Goal: Communication & Community: Answer question/provide support

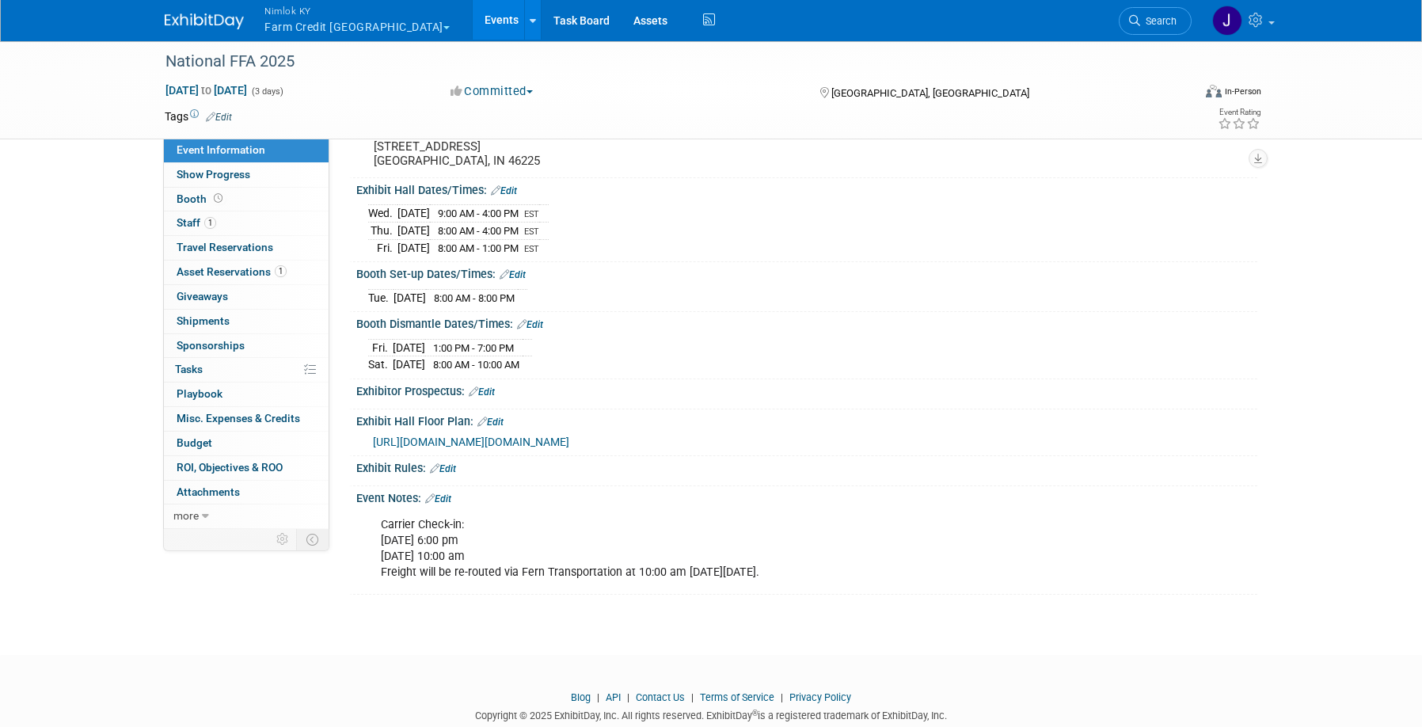
click at [453, 439] on span "[URL][DOMAIN_NAME][DOMAIN_NAME]" at bounding box center [471, 442] width 196 height 13
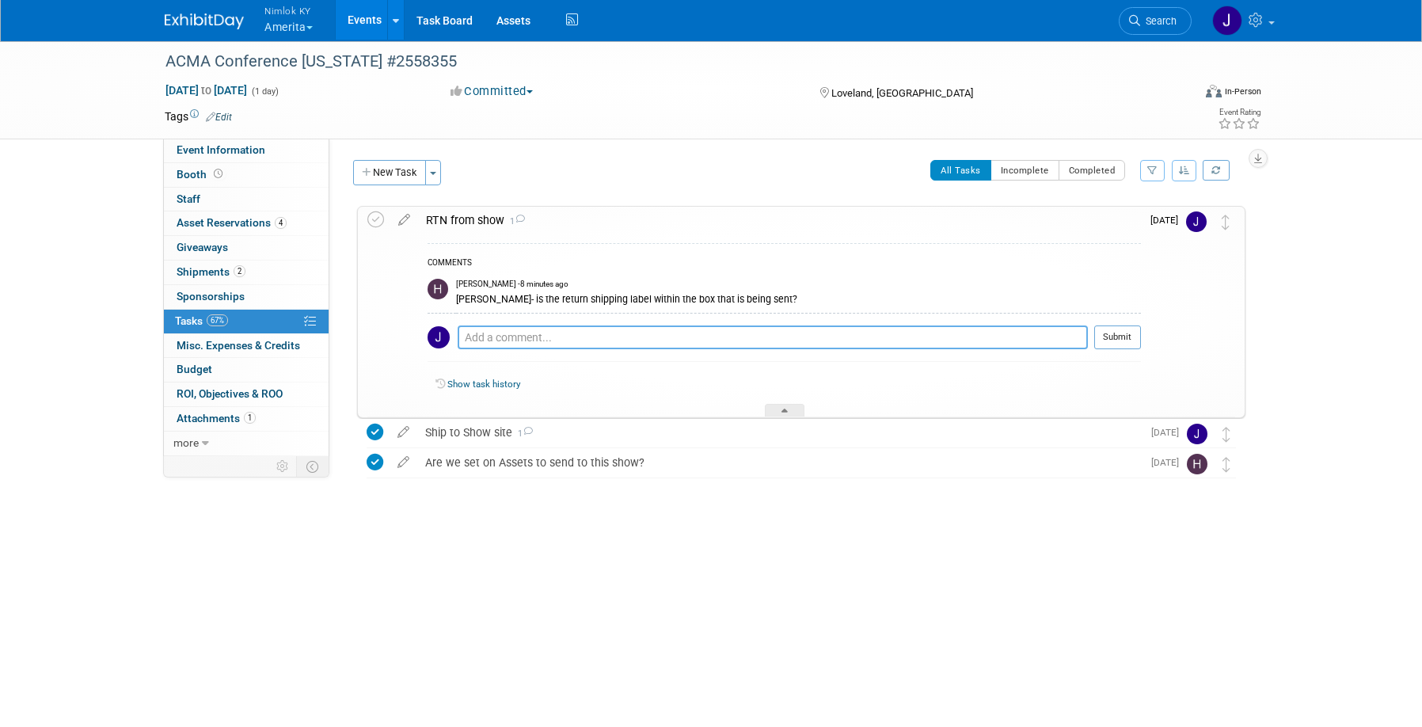
click at [590, 343] on textarea at bounding box center [773, 337] width 630 height 24
type textarea "Yes. There is a bright blue envelope that has the fedex airbill for return ship…"
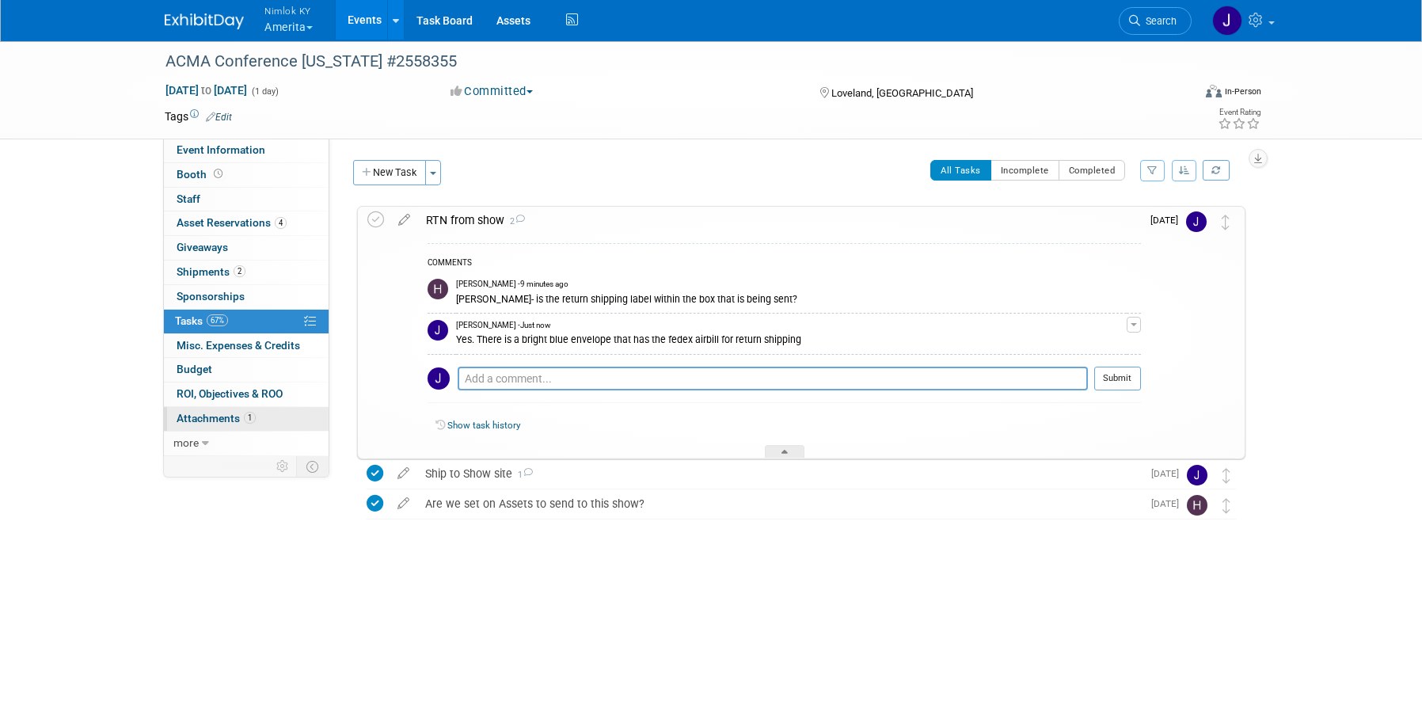
click at [196, 416] on span "Attachments 1" at bounding box center [216, 418] width 79 height 13
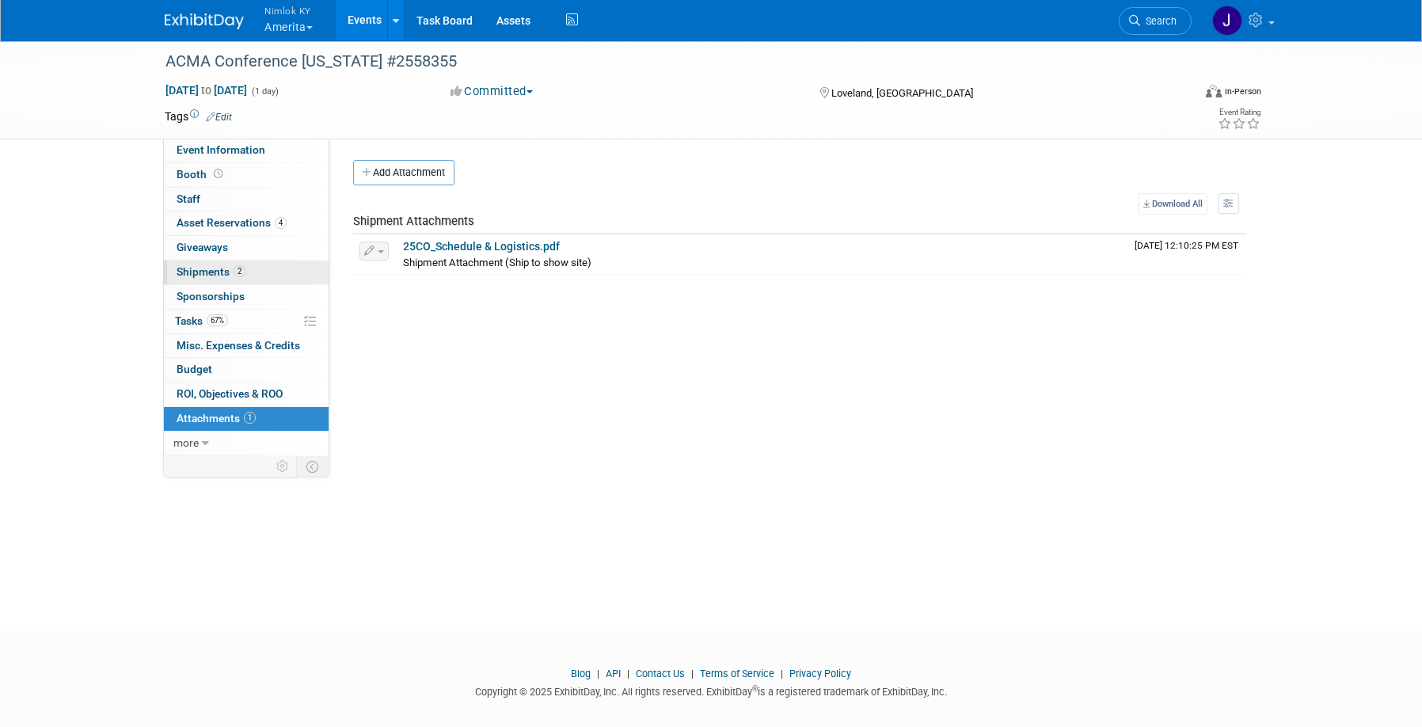
click at [229, 272] on span "Shipments 2" at bounding box center [211, 271] width 69 height 13
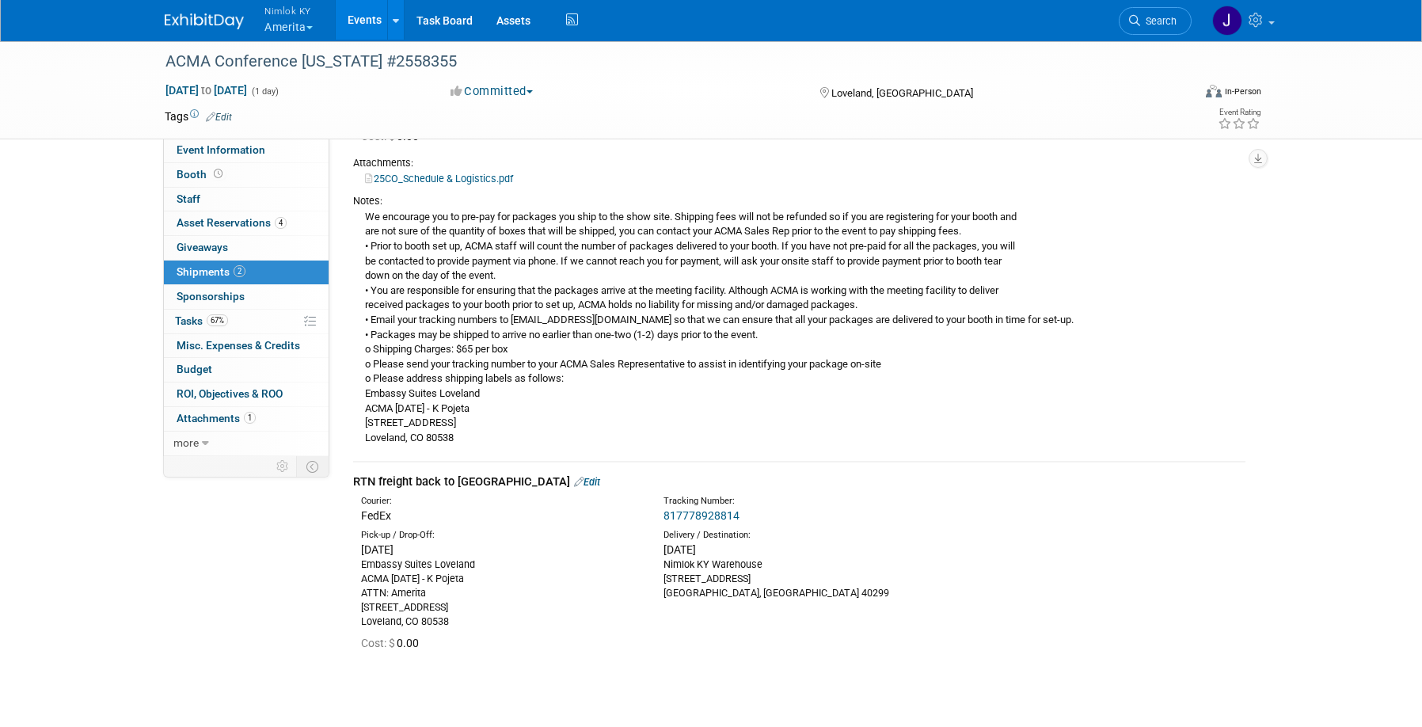
scroll to position [346, 0]
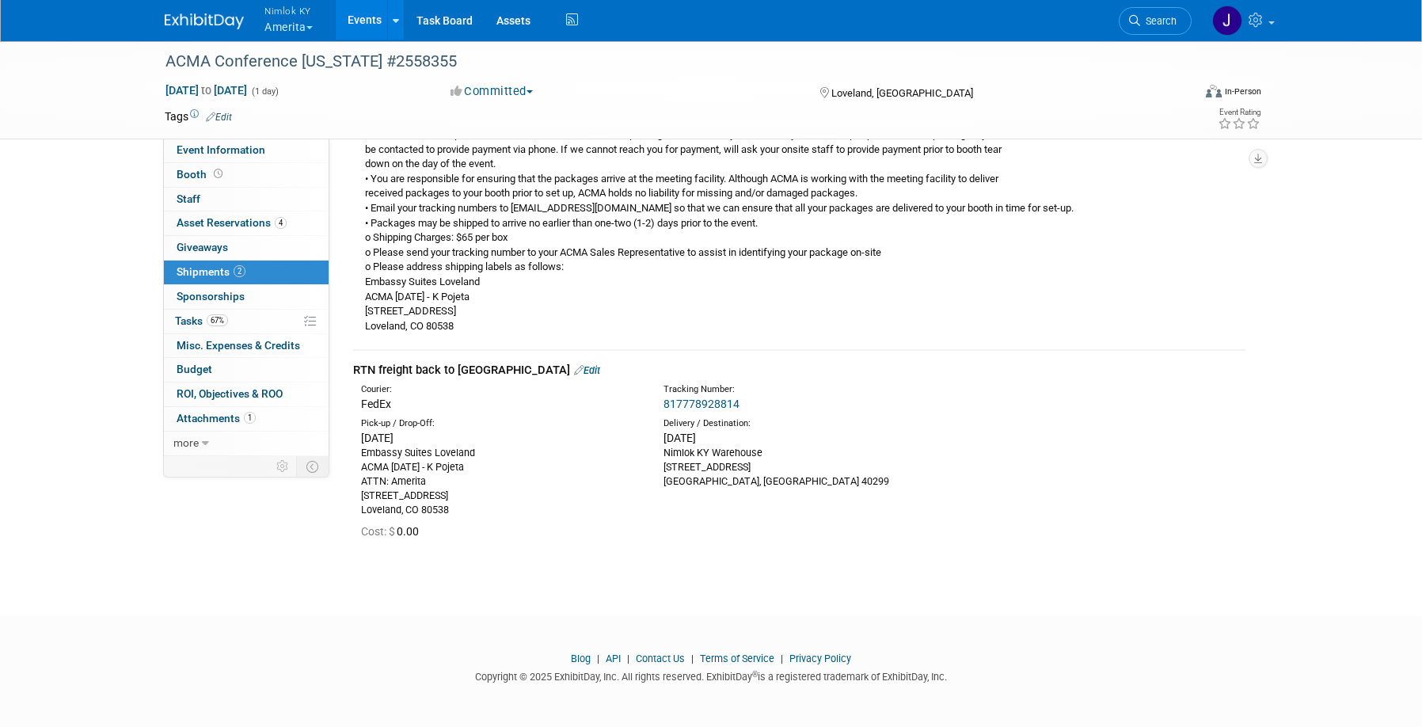
click at [574, 371] on link "Edit" at bounding box center [587, 370] width 26 height 12
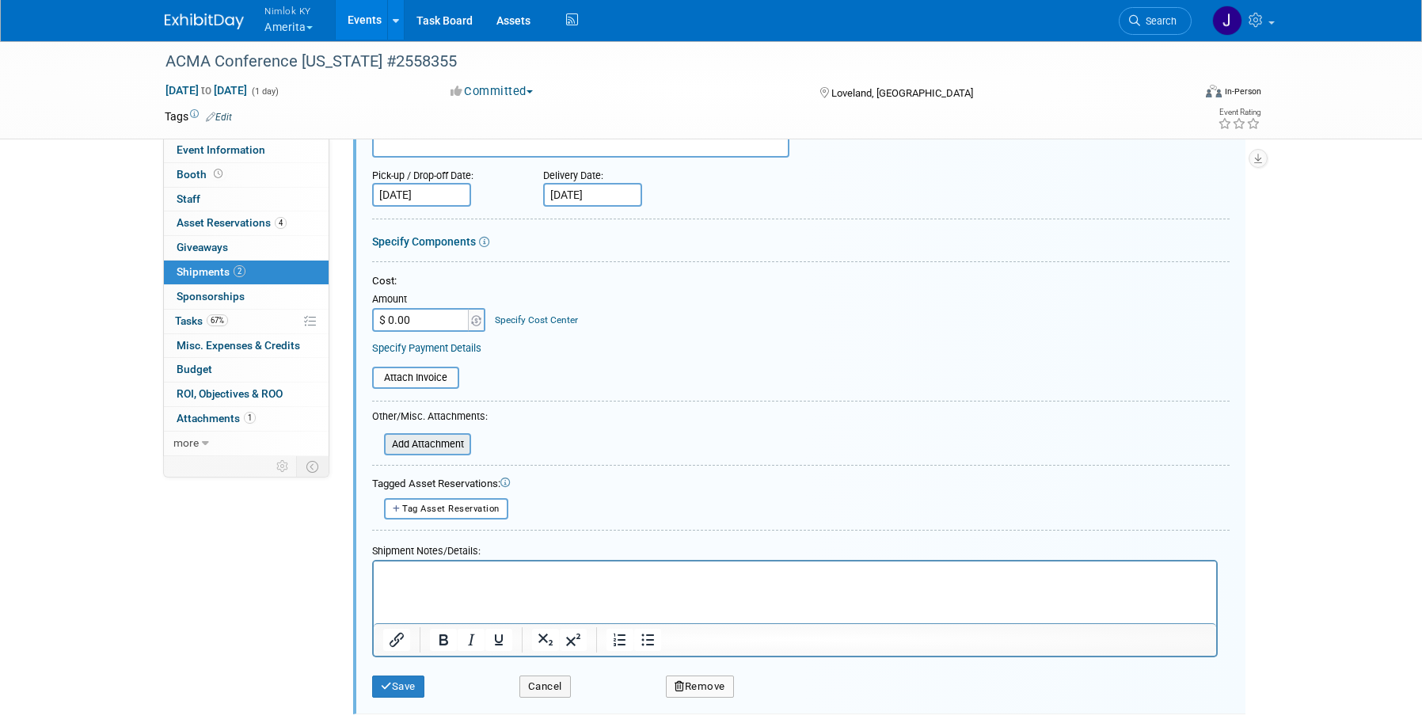
scroll to position [746, 0]
click at [446, 443] on input "file" at bounding box center [375, 445] width 188 height 19
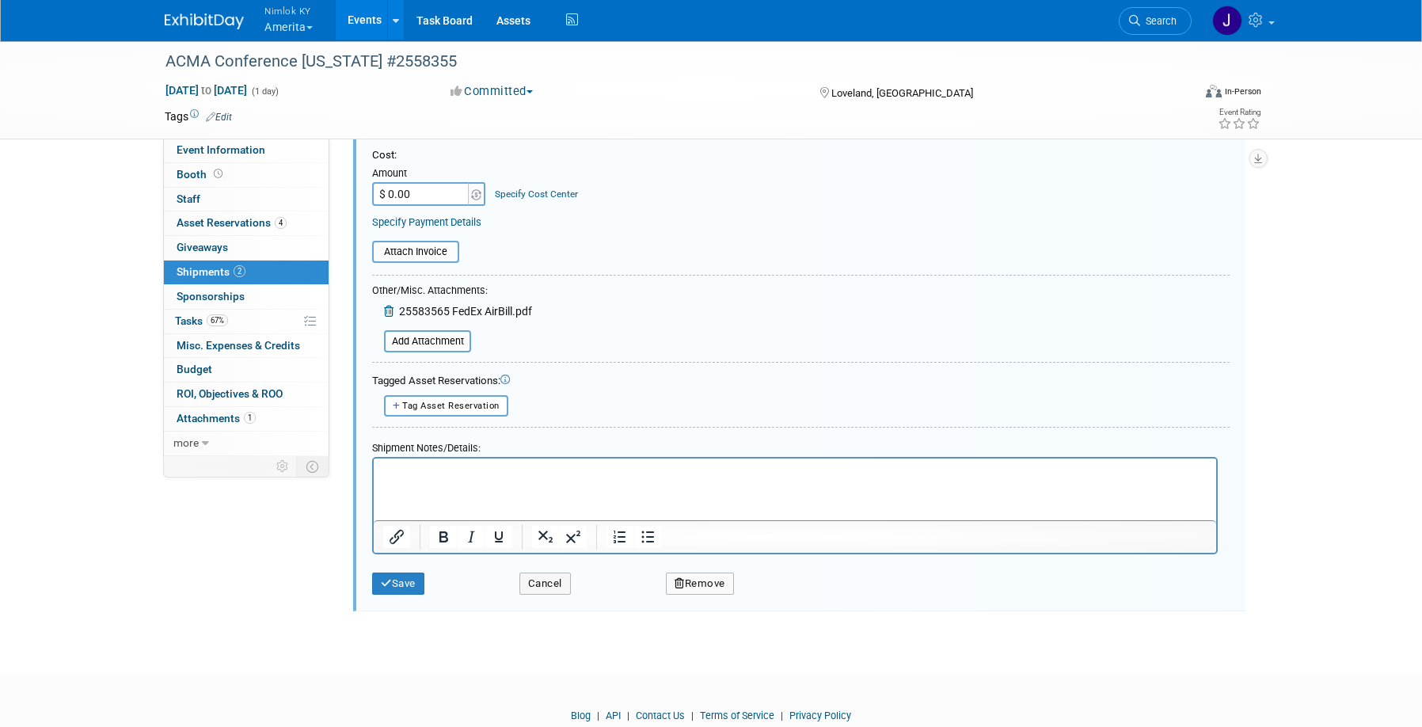
scroll to position [930, 0]
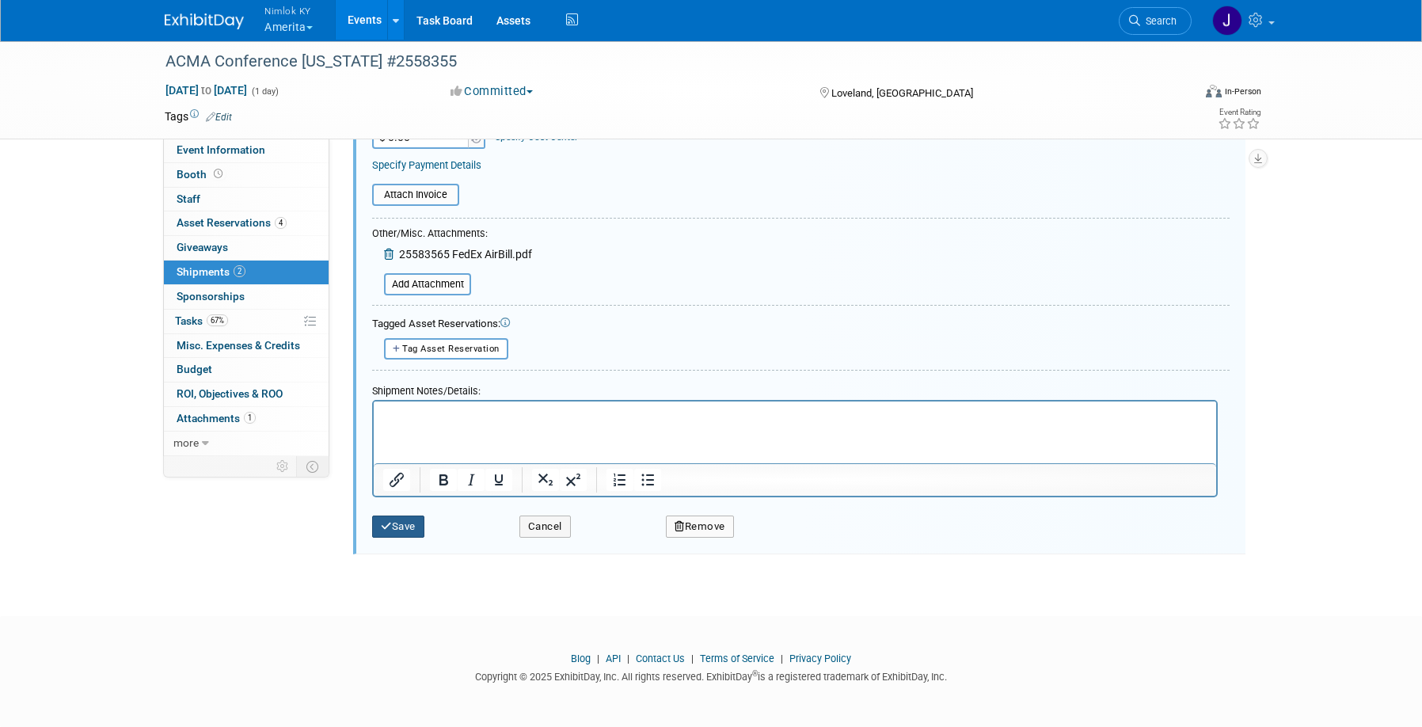
click at [409, 528] on button "Save" at bounding box center [398, 526] width 52 height 22
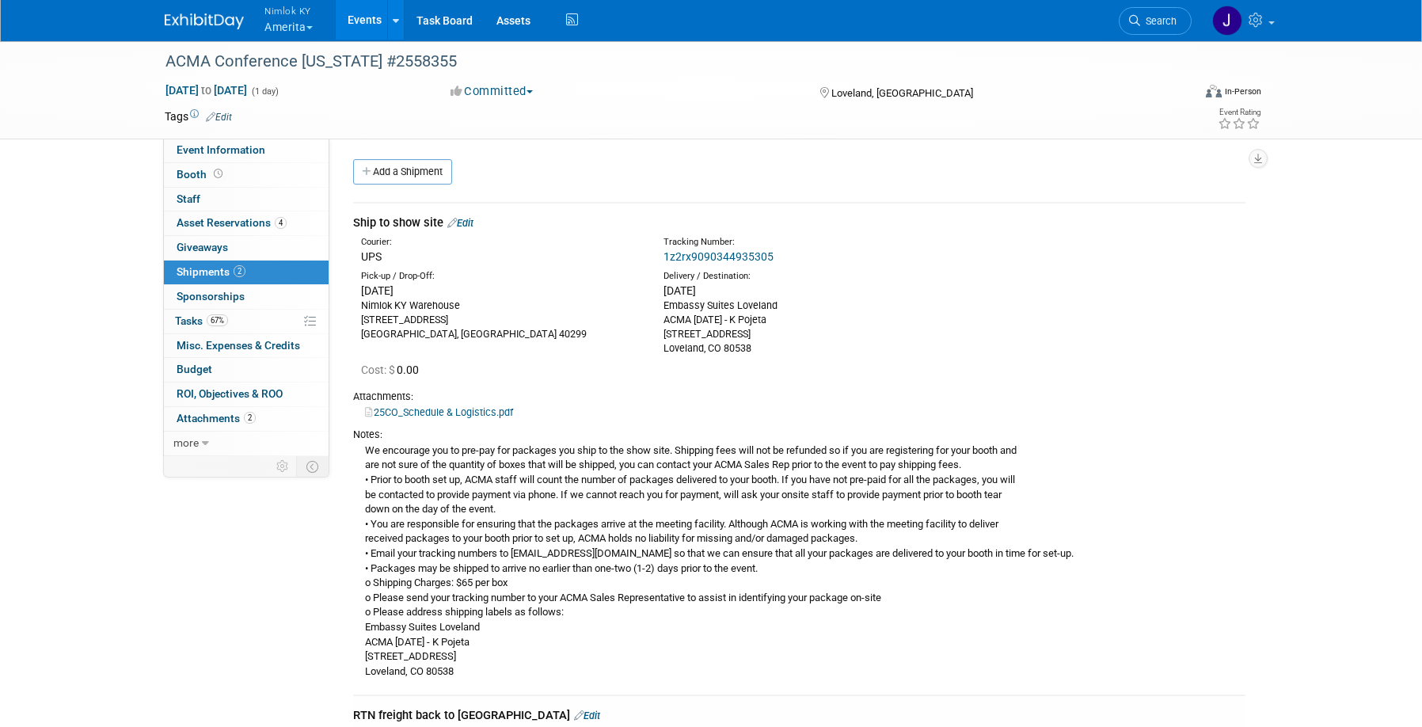
scroll to position [0, 0]
click at [269, 314] on link "67% Tasks 67%" at bounding box center [246, 322] width 165 height 24
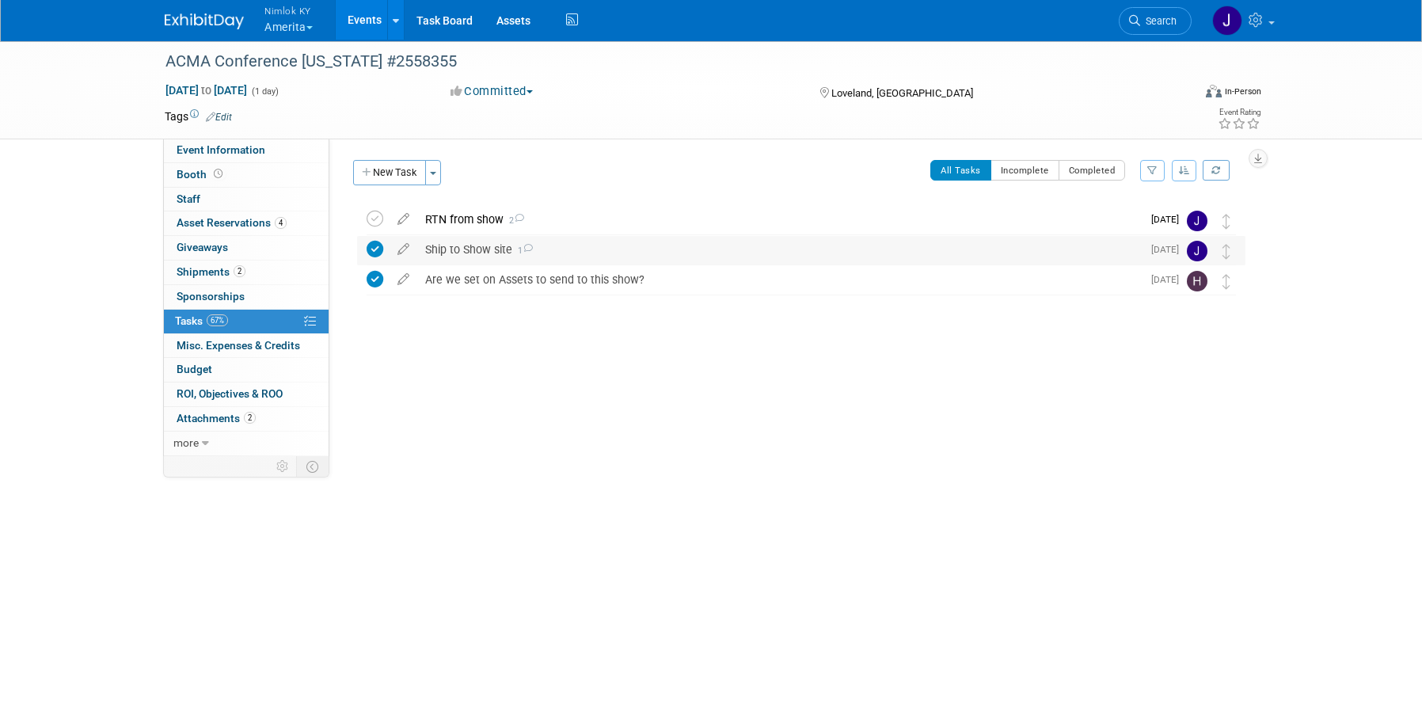
click at [740, 255] on div "Ship to Show site 1" at bounding box center [779, 249] width 725 height 27
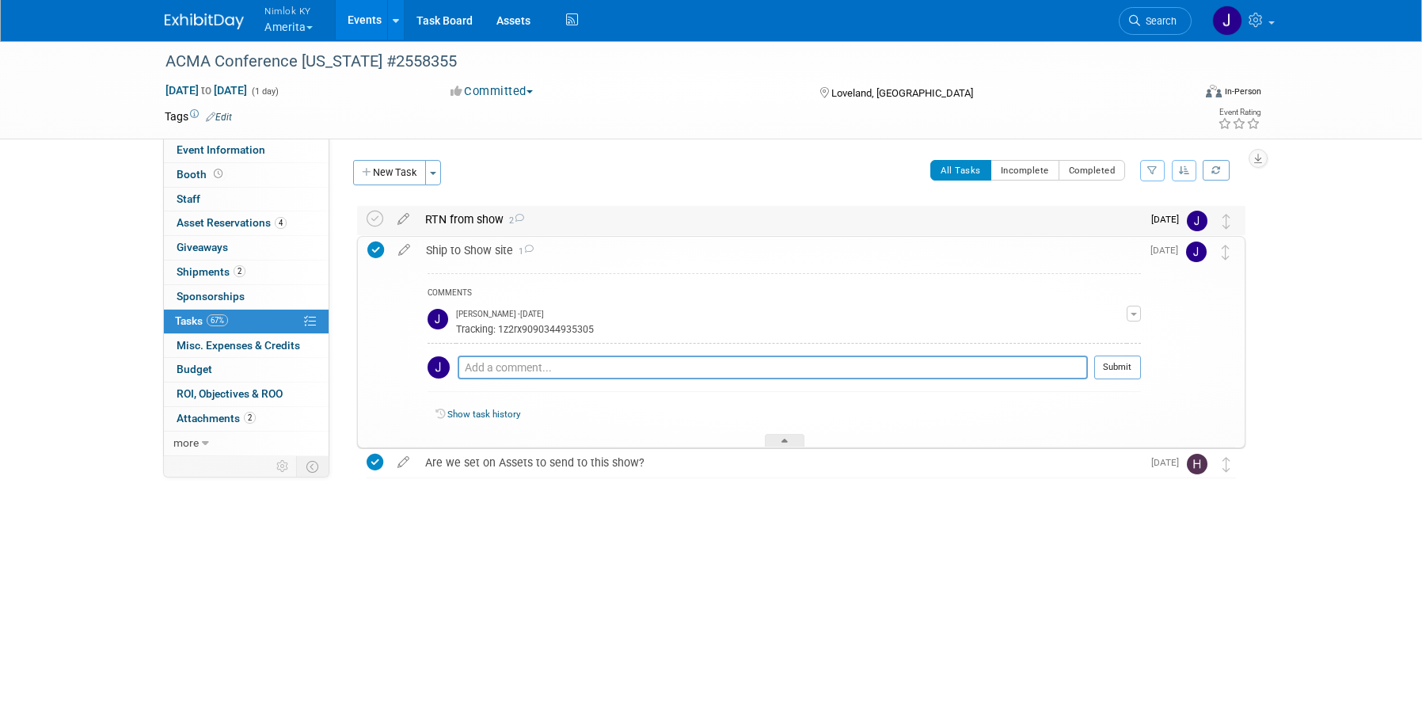
click at [739, 223] on div "RTN from show 2" at bounding box center [779, 219] width 725 height 27
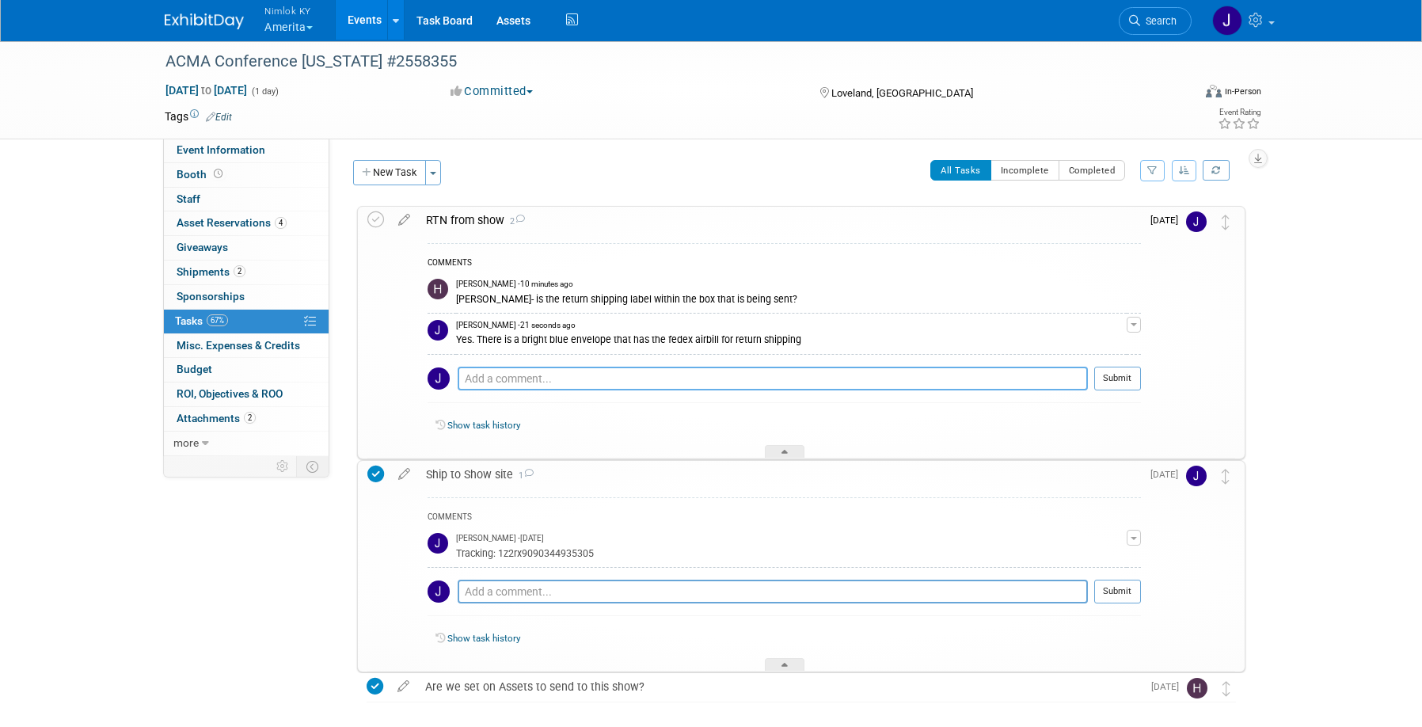
click at [724, 379] on textarea at bounding box center [773, 379] width 630 height 24
type textarea "I just added it to the attachments as well if needed"
click at [1118, 380] on button "Submit" at bounding box center [1117, 379] width 47 height 24
